Goal: Task Accomplishment & Management: Manage account settings

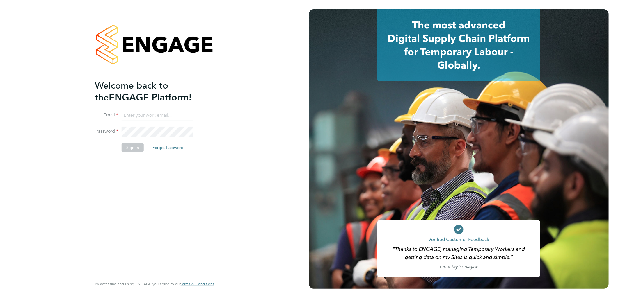
type input "andy.pearce@vistry.co.uk"
click at [129, 152] on button "Sign In" at bounding box center [133, 147] width 22 height 9
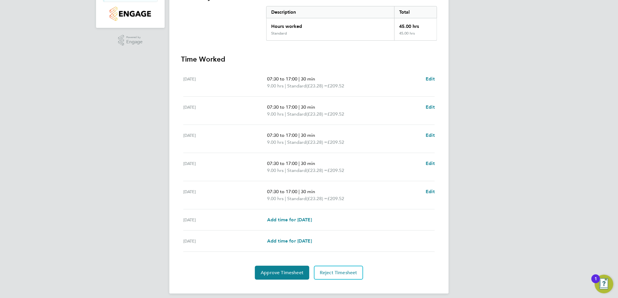
scroll to position [121, 0]
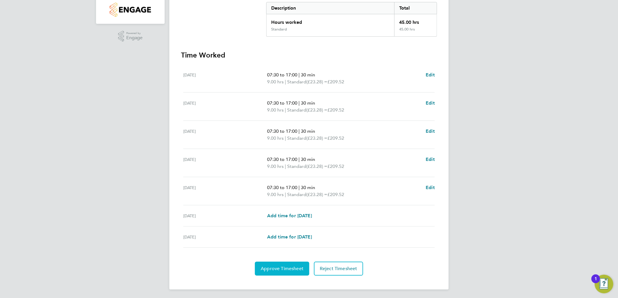
click at [265, 273] on button "Approve Timesheet" at bounding box center [282, 269] width 54 height 14
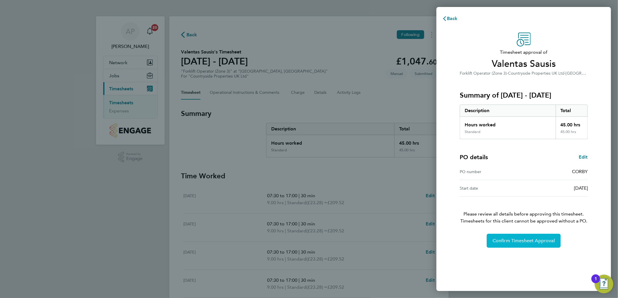
click at [512, 246] on button "Confirm Timesheet Approval" at bounding box center [524, 241] width 74 height 14
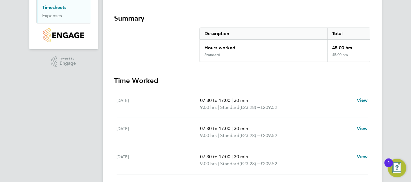
scroll to position [15, 0]
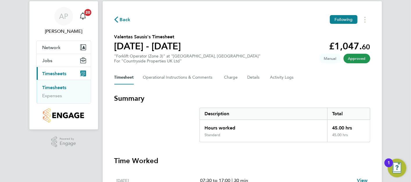
click at [59, 86] on link "Timesheets" at bounding box center [54, 88] width 24 height 6
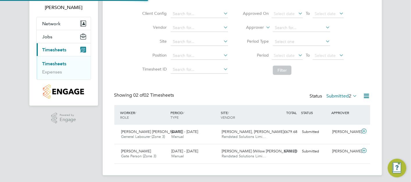
scroll to position [41, 0]
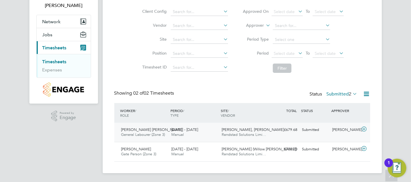
click at [260, 127] on span "[PERSON_NAME], [PERSON_NAME]" at bounding box center [253, 129] width 62 height 5
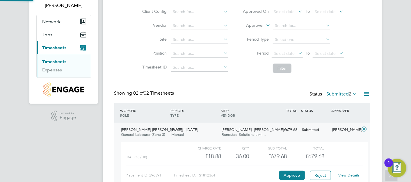
scroll to position [10, 56]
click at [295, 177] on button "Approve" at bounding box center [292, 175] width 26 height 9
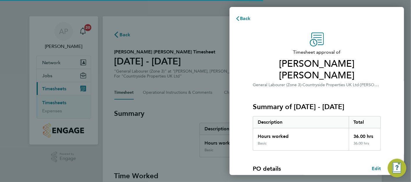
scroll to position [79, 0]
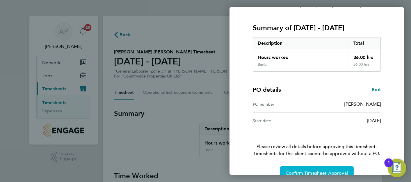
click at [329, 171] on span "Confirm Timesheet Approval" at bounding box center [317, 174] width 62 height 6
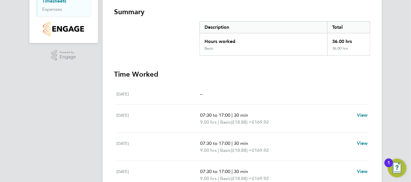
scroll to position [8, 0]
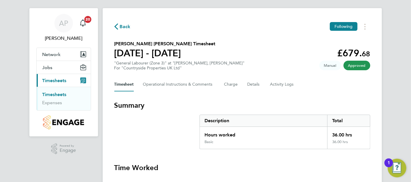
click at [46, 94] on link "Timesheets" at bounding box center [54, 95] width 24 height 6
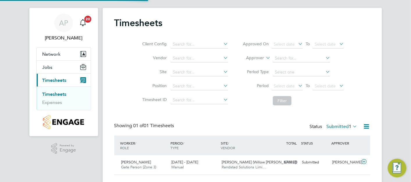
scroll to position [22, 0]
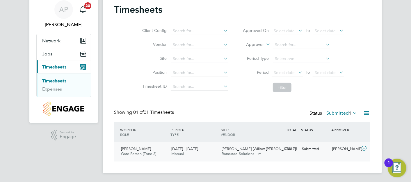
click at [249, 145] on div "Ely (Willow Woods) Randstad Solutions Limi…" at bounding box center [244, 152] width 50 height 15
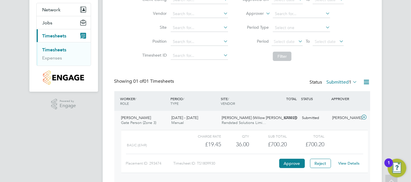
scroll to position [75, 0]
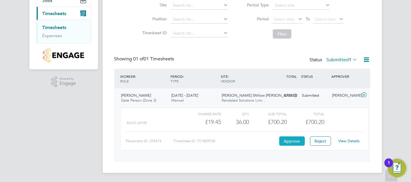
click at [300, 140] on button "Approve" at bounding box center [292, 141] width 26 height 9
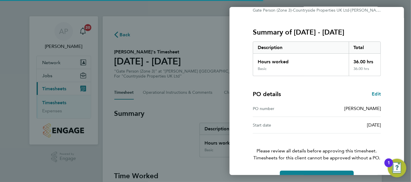
scroll to position [79, 0]
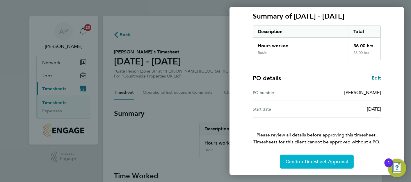
click at [313, 161] on span "Confirm Timesheet Approval" at bounding box center [317, 162] width 62 height 6
